Goal: Check status

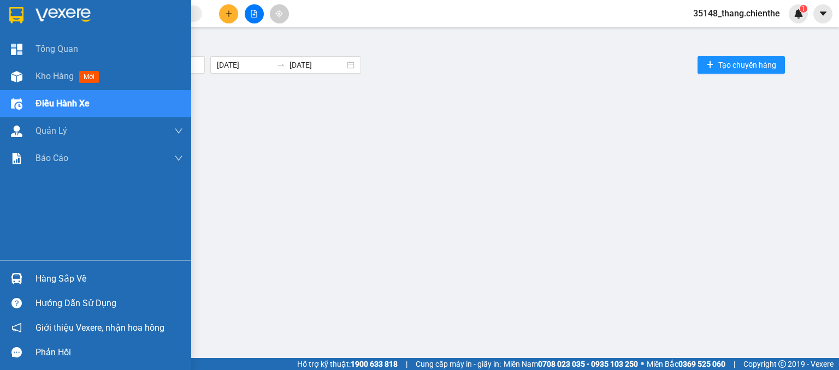
click at [31, 79] on div "Kho hàng mới" at bounding box center [95, 76] width 191 height 27
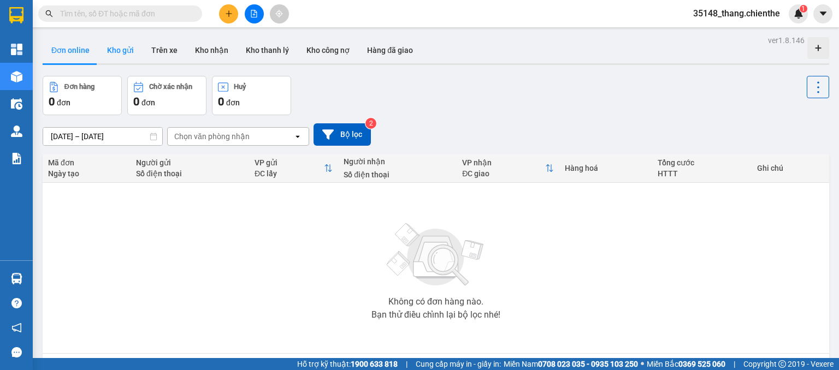
click at [114, 49] on button "Kho gửi" at bounding box center [120, 50] width 44 height 26
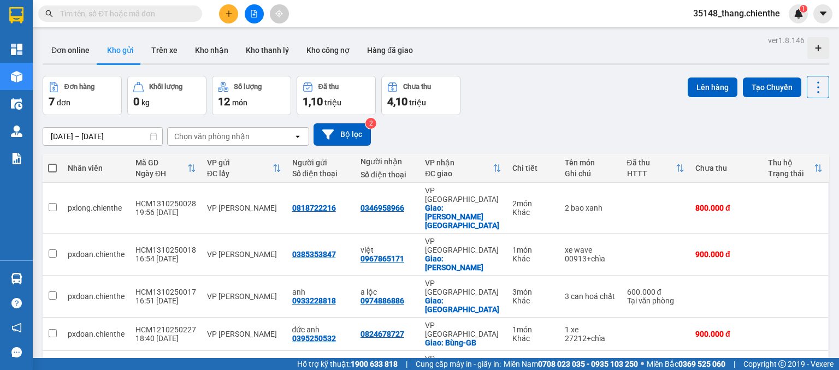
click at [59, 137] on input "[DATE] – [DATE]" at bounding box center [102, 136] width 119 height 17
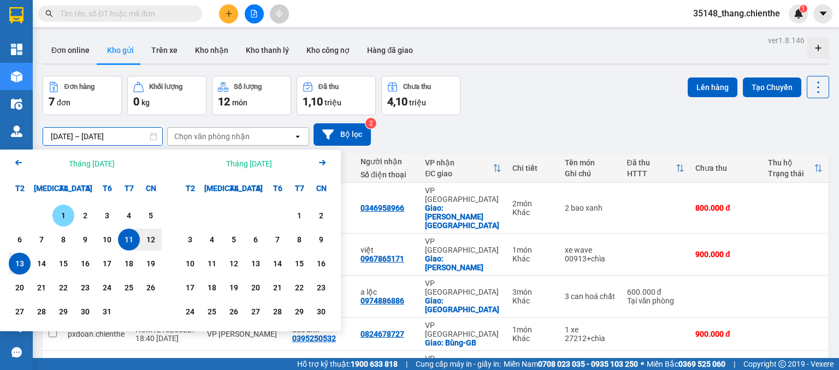
click at [60, 216] on div "1" at bounding box center [63, 215] width 15 height 13
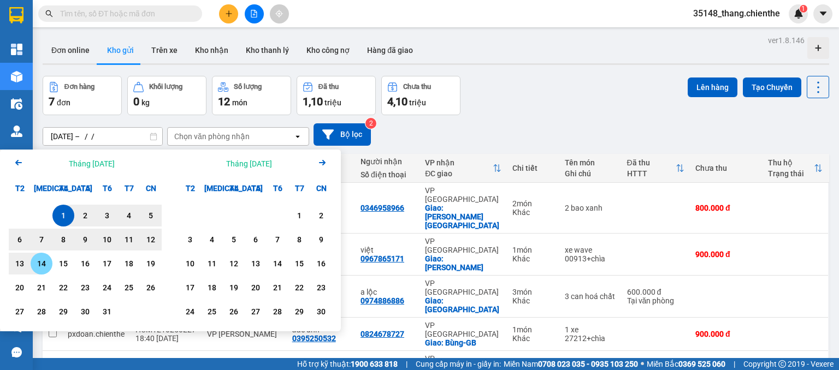
click at [42, 268] on div "14" at bounding box center [41, 263] width 15 height 13
type input "[DATE] – [DATE]"
